Goal: Task Accomplishment & Management: Use online tool/utility

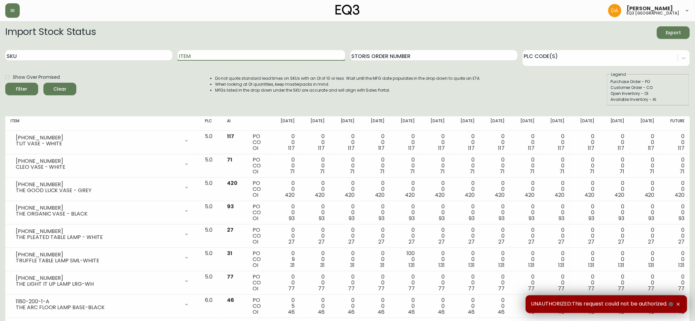
click at [194, 59] on input "Item" at bounding box center [261, 55] width 167 height 11
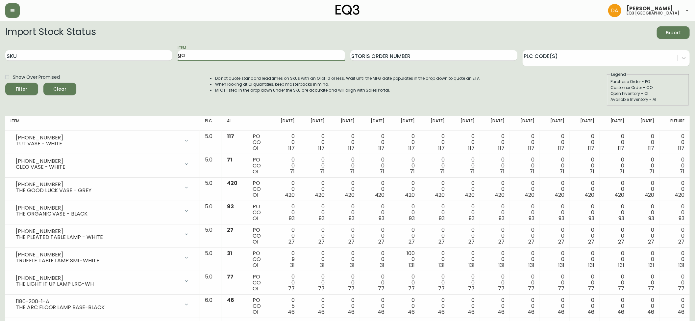
type input "g"
click at [5, 83] on button "Filter" at bounding box center [21, 89] width 33 height 13
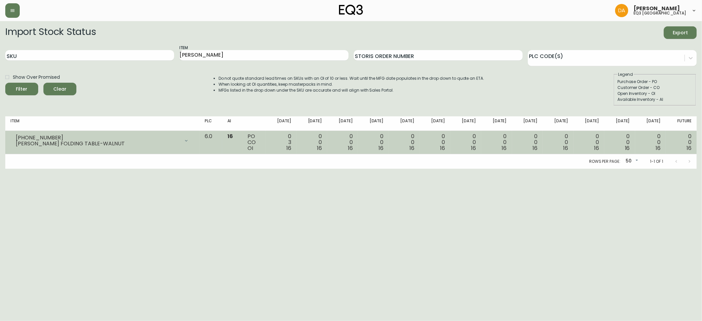
click at [194, 147] on div "[PHONE_NUMBER] [PERSON_NAME] FOLDING TABLE-WALNUT" at bounding box center [103, 140] width 184 height 14
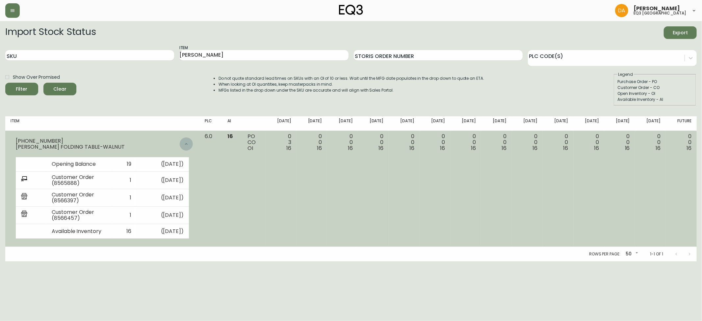
click at [193, 147] on div at bounding box center [186, 143] width 13 height 13
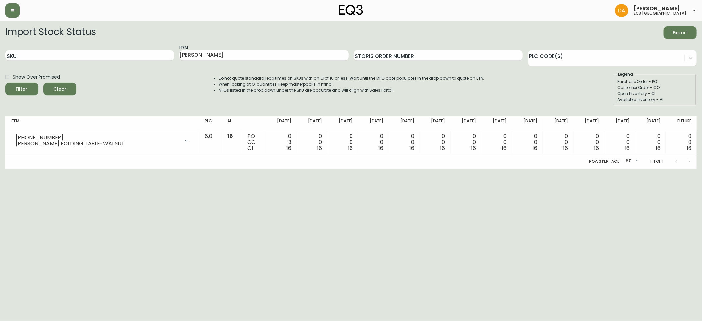
click at [218, 165] on div "Rows per page: 50 50 1-1 of 1" at bounding box center [351, 161] width 692 height 14
click at [231, 52] on input "[PERSON_NAME]" at bounding box center [263, 55] width 169 height 11
drag, startPoint x: 231, startPoint y: 52, endPoint x: 144, endPoint y: 54, distance: 86.9
click at [144, 54] on div "SKU Item [PERSON_NAME] Storis Order Number PLC Code(s)" at bounding box center [351, 55] width 692 height 21
type input "[PERSON_NAME]"
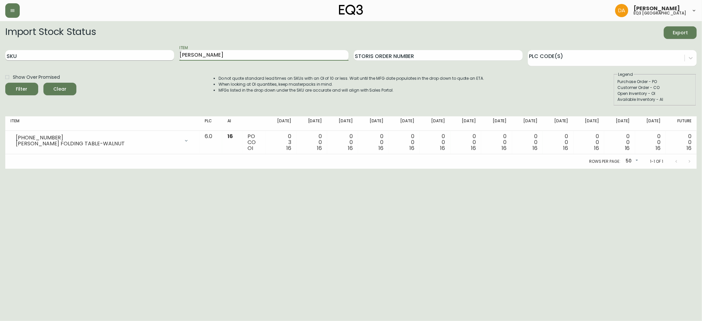
click at [5, 83] on button "Filter" at bounding box center [21, 89] width 33 height 13
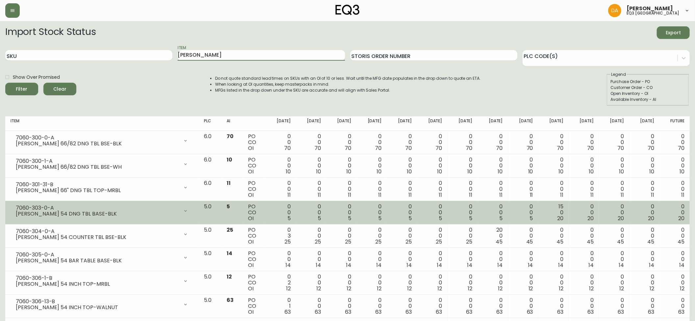
click at [171, 209] on div "7060-303-0-A" at bounding box center [97, 208] width 163 height 6
click at [167, 216] on div "[PERSON_NAME] 54 DNG TBL BASE-BLK" at bounding box center [97, 214] width 163 height 6
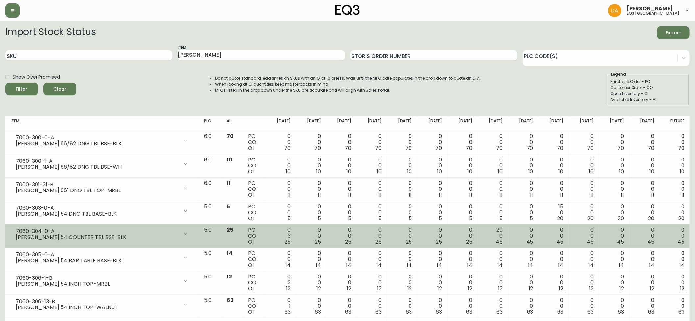
click at [179, 240] on div "[PERSON_NAME] 54 COUNTER TBL BSE-BLK" at bounding box center [97, 237] width 163 height 6
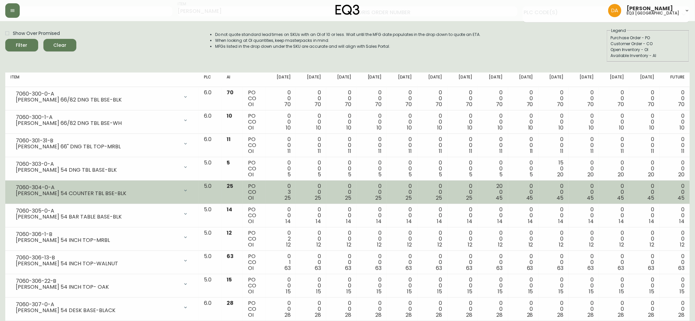
scroll to position [88, 0]
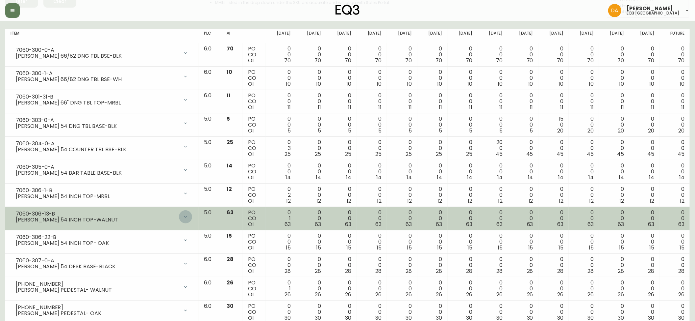
click at [192, 215] on div at bounding box center [185, 216] width 13 height 13
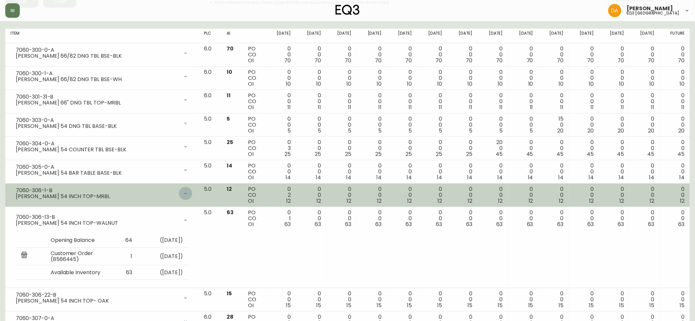
click at [192, 196] on div at bounding box center [185, 193] width 13 height 13
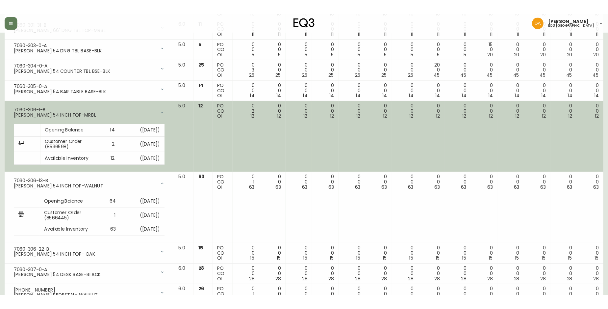
scroll to position [175, 0]
